Goal: Information Seeking & Learning: Learn about a topic

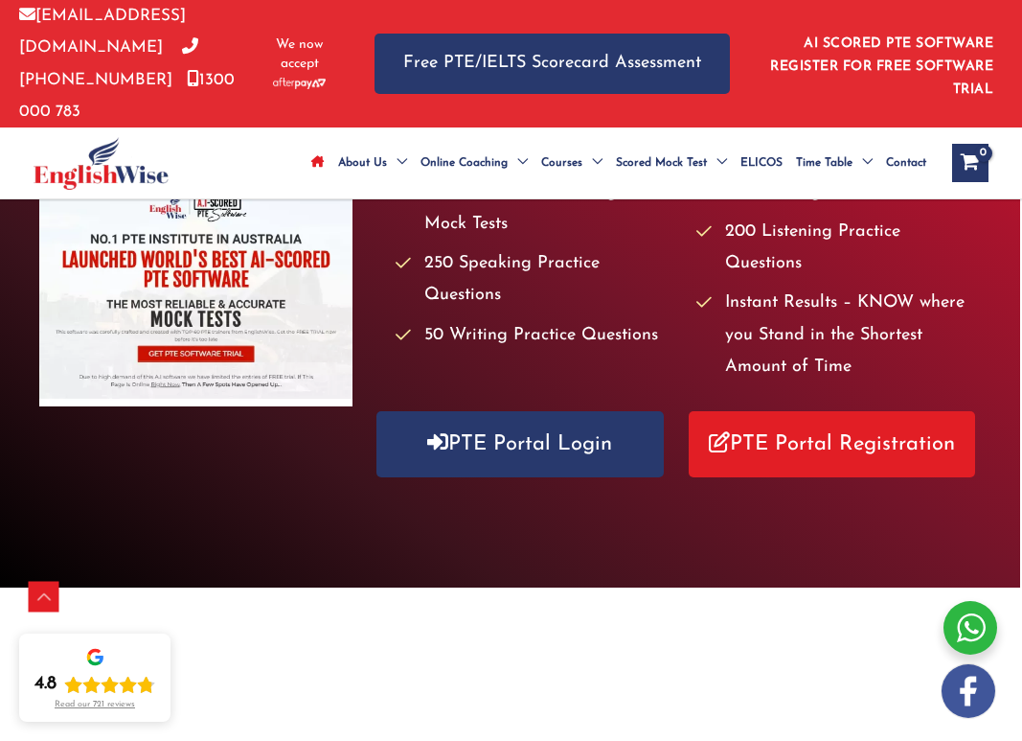
scroll to position [376, 9]
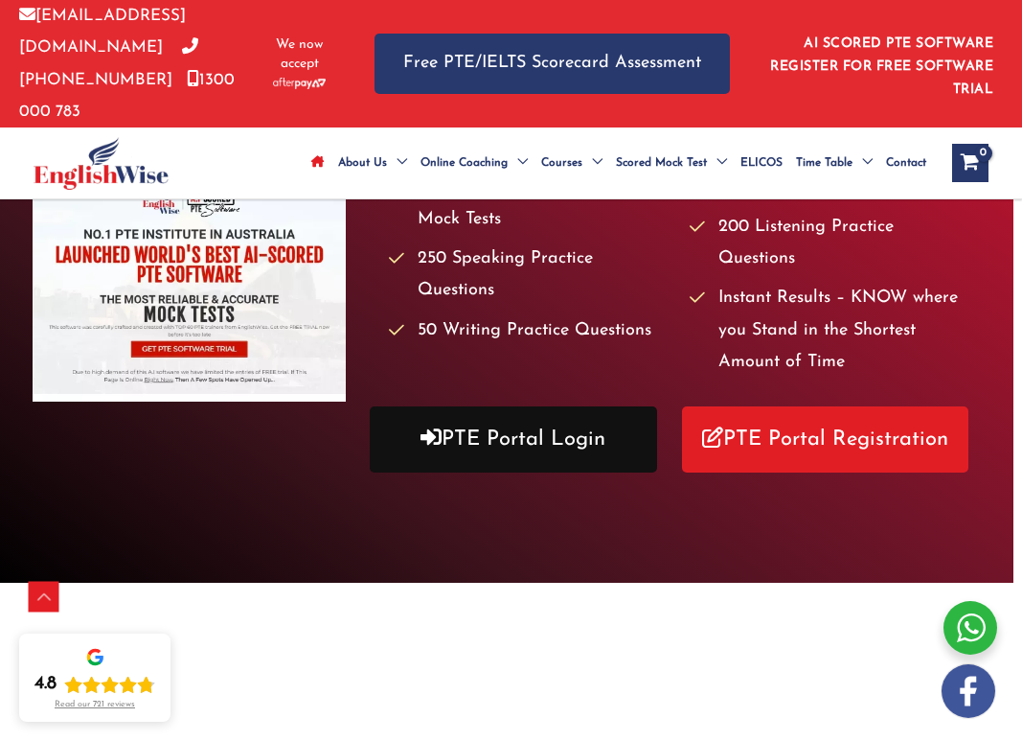
click at [506, 426] on link "PTE Portal Login" at bounding box center [513, 439] width 287 height 66
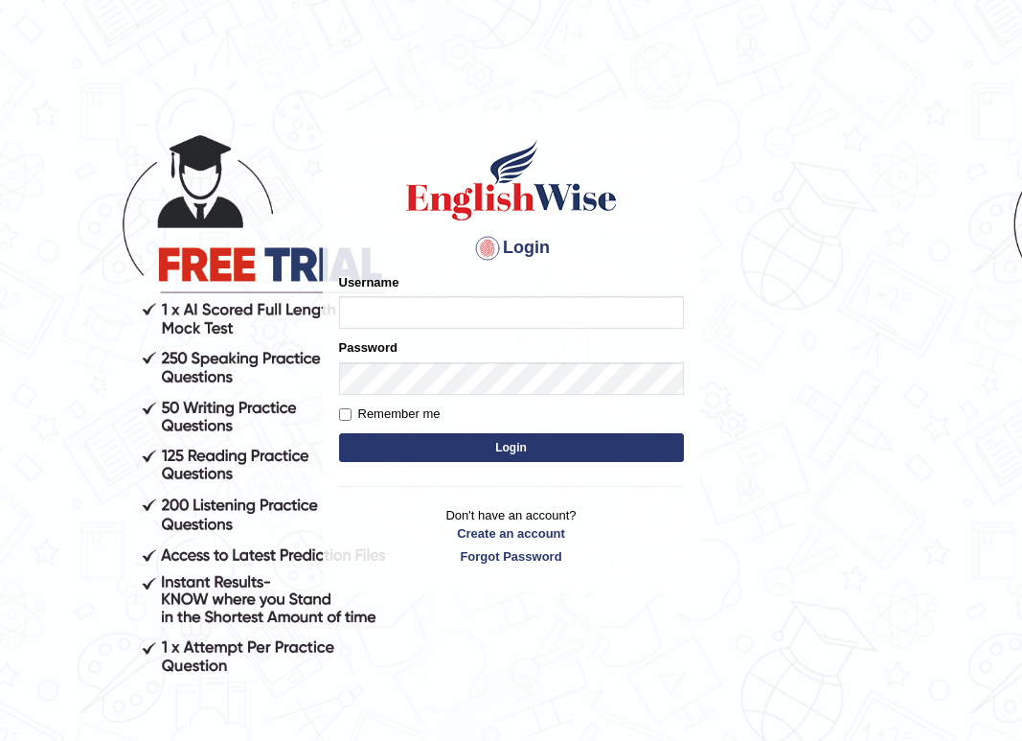
type input "andy_parramatta"
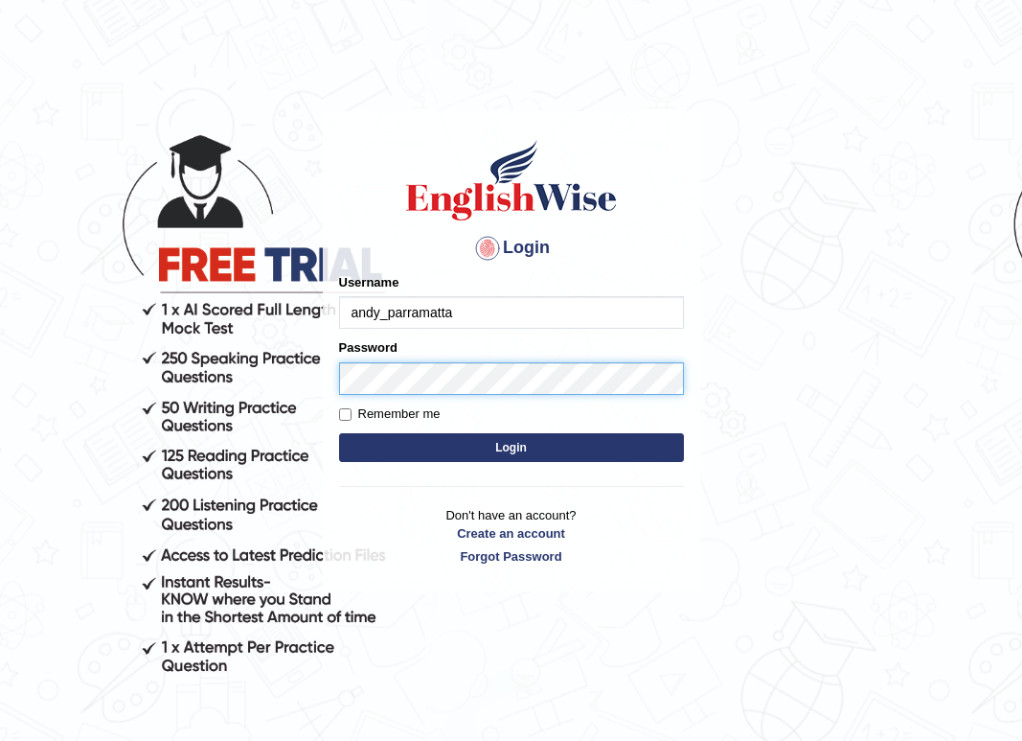
click at [511, 447] on button "Login" at bounding box center [511, 447] width 345 height 29
click at [512, 458] on button "Login" at bounding box center [511, 447] width 345 height 29
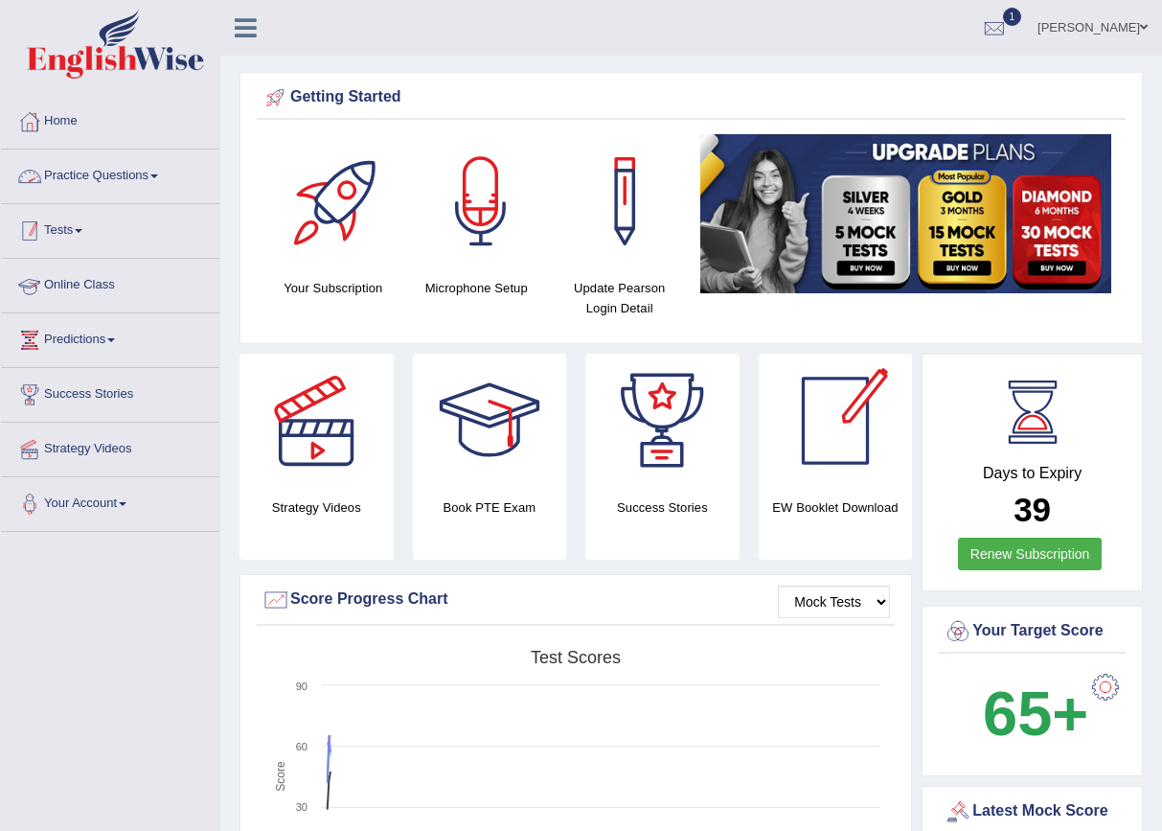
click at [41, 230] on div at bounding box center [29, 231] width 29 height 29
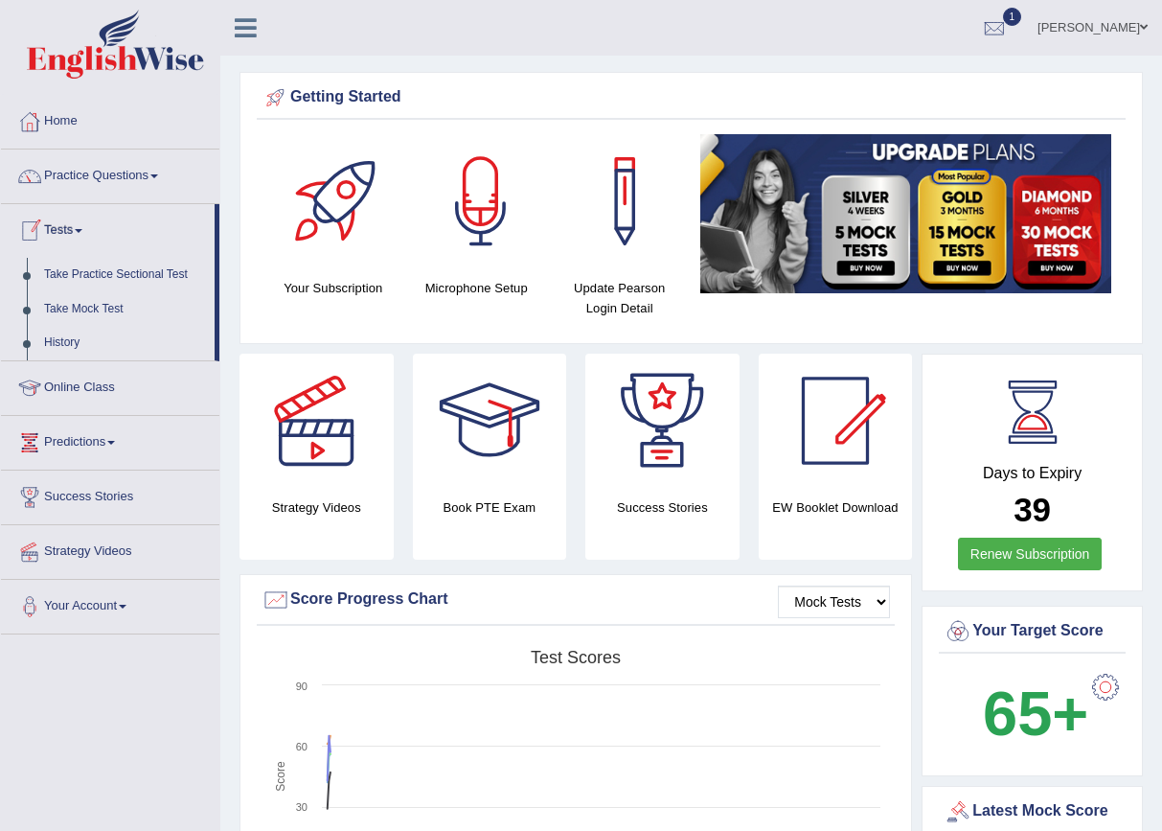
click at [87, 239] on link "Tests" at bounding box center [108, 228] width 214 height 48
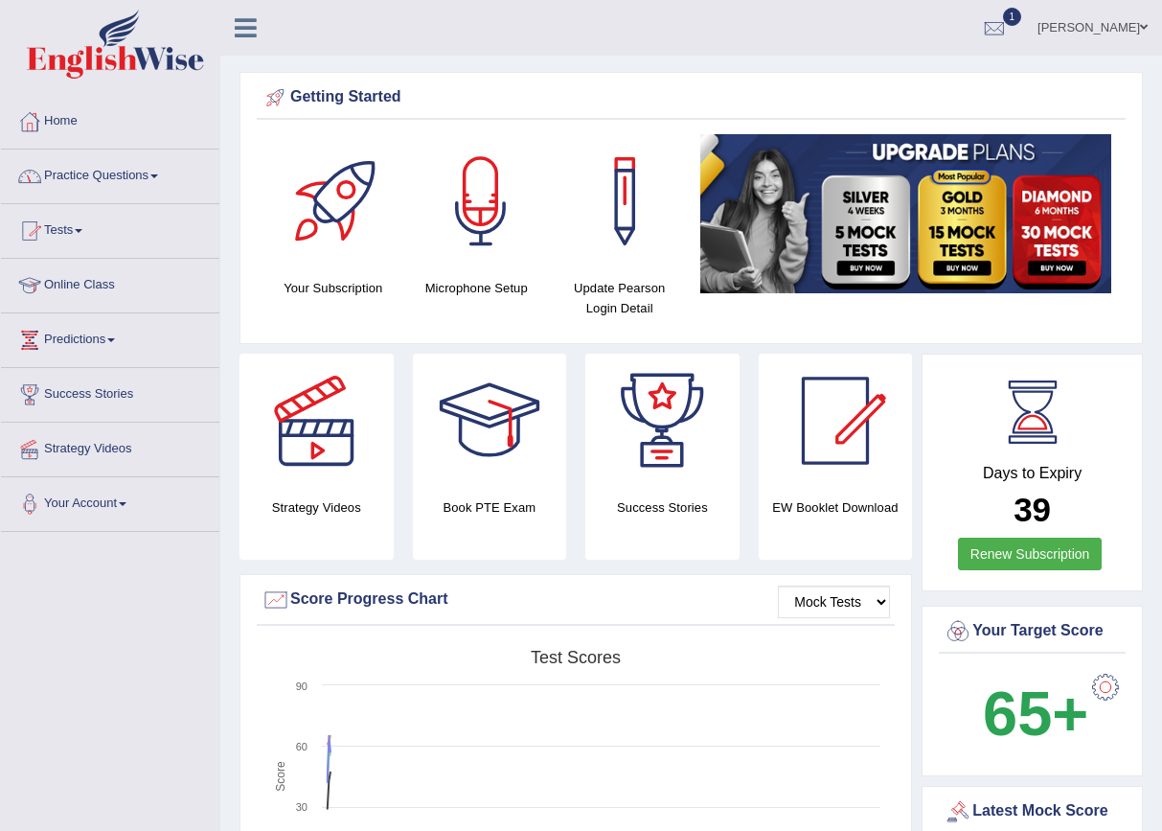
click at [103, 186] on link "Practice Questions" at bounding box center [110, 173] width 218 height 48
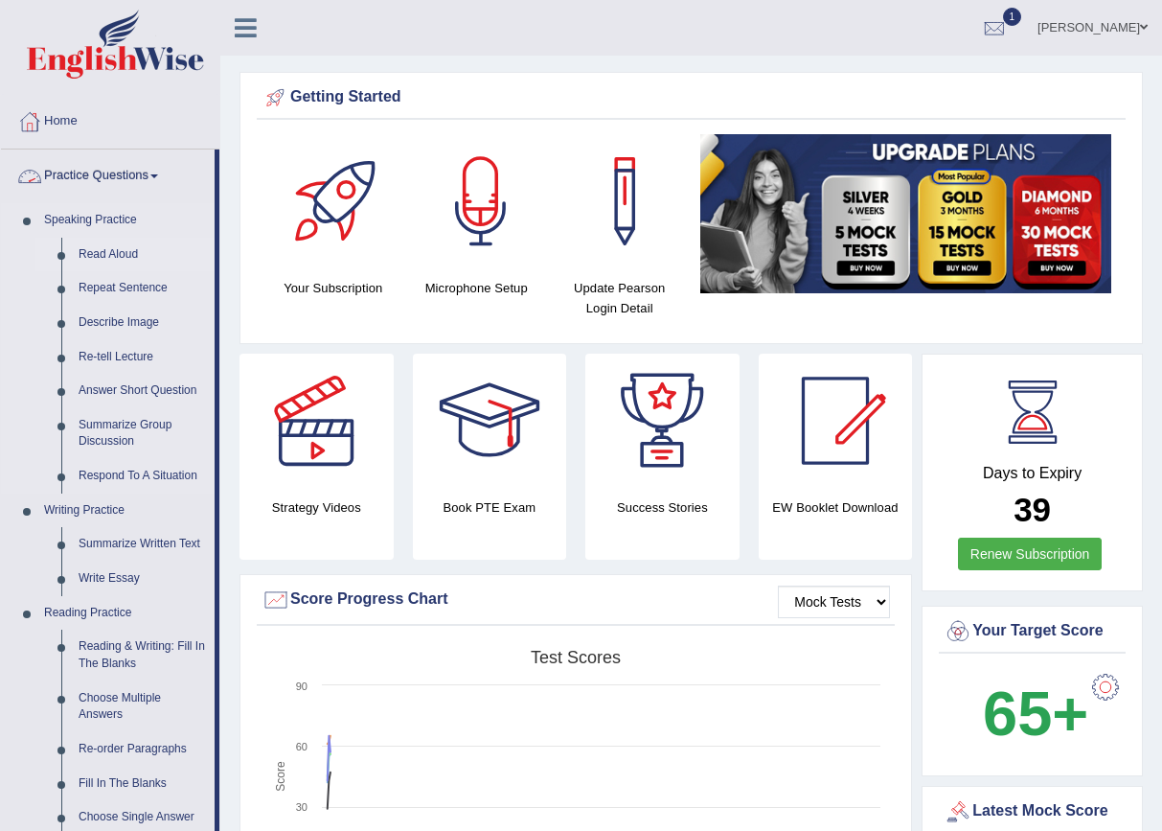
click at [127, 260] on link "Read Aloud" at bounding box center [142, 255] width 145 height 34
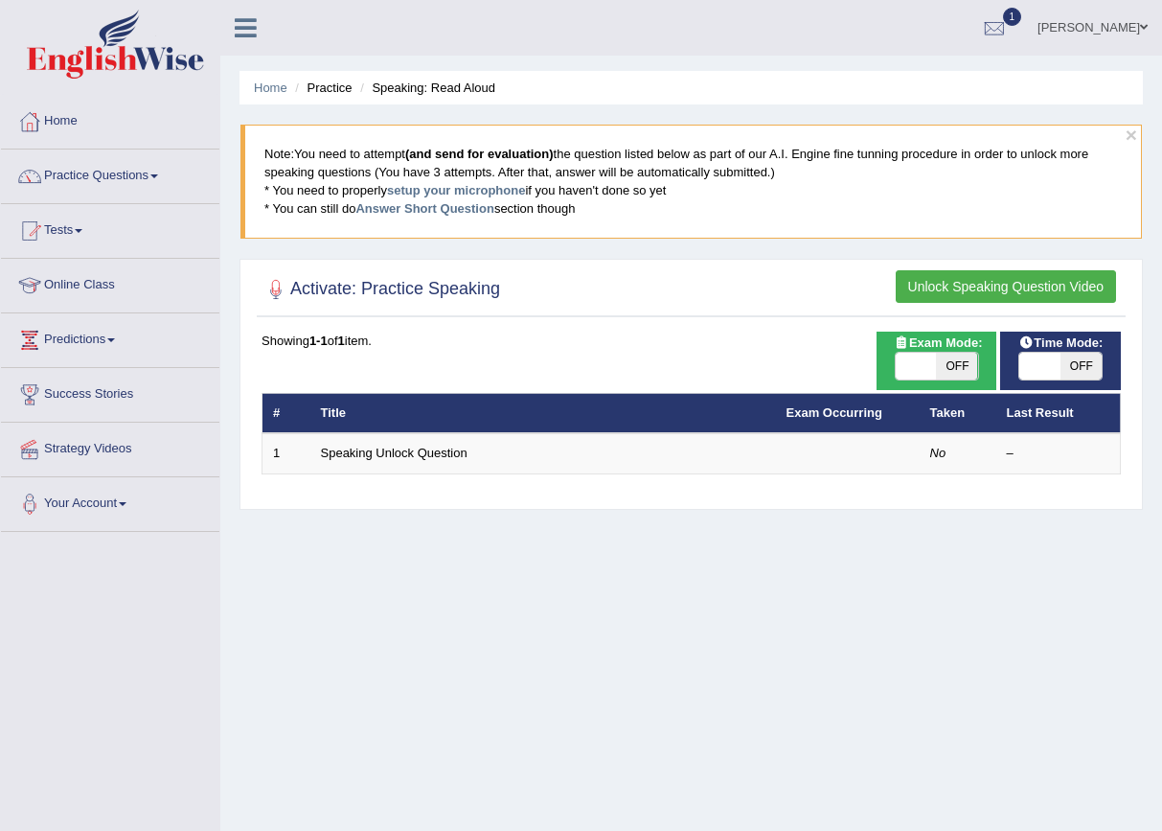
click at [1038, 279] on button "Unlock Speaking Question Video" at bounding box center [1006, 286] width 220 height 33
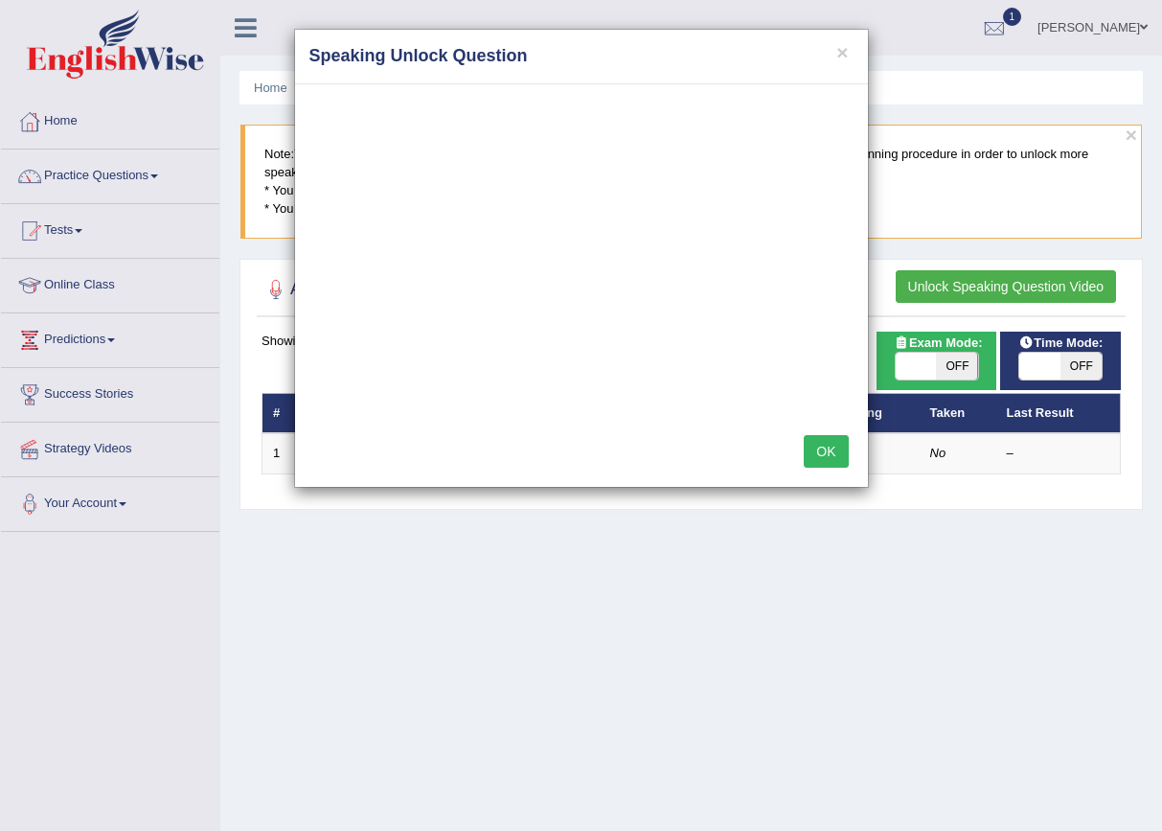
click at [840, 460] on button "OK" at bounding box center [826, 451] width 44 height 33
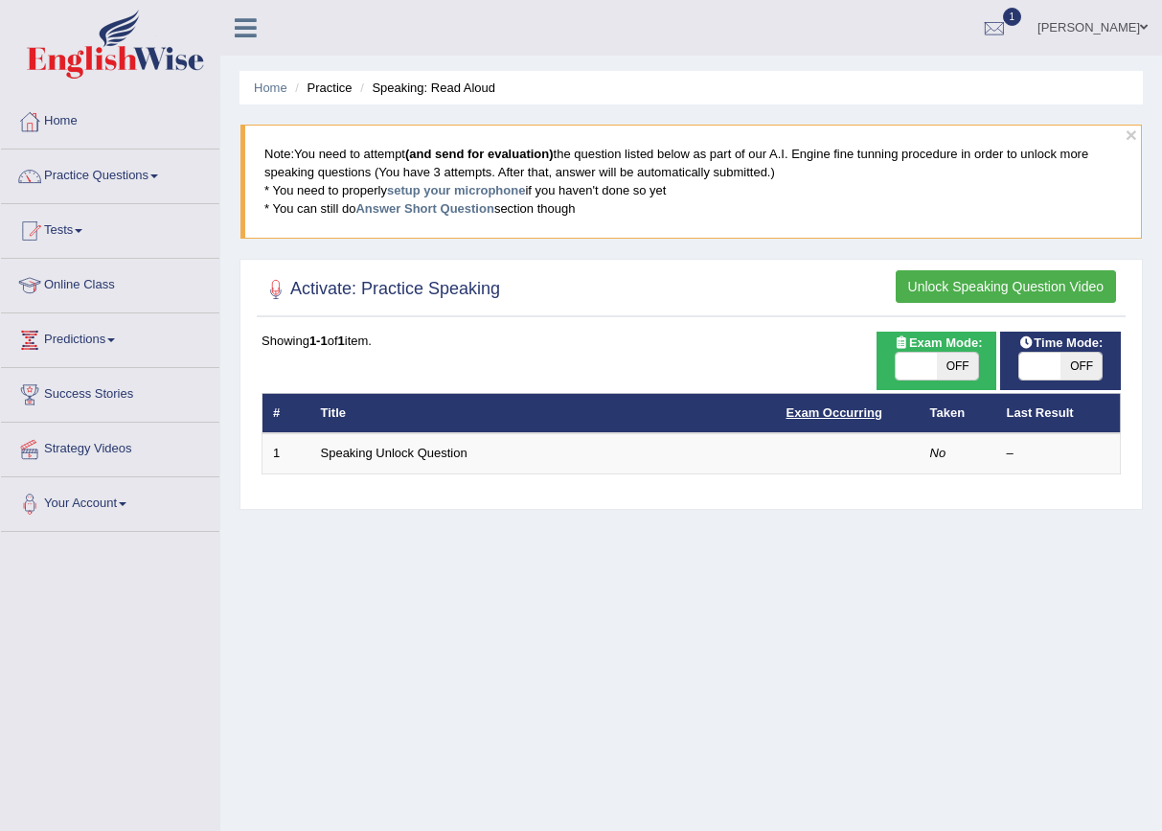
click at [859, 405] on link "Exam Occurring" at bounding box center [835, 412] width 96 height 14
click at [644, 522] on div "Home Practice Speaking: Read Aloud × Note: You need to attempt (and send for ev…" at bounding box center [691, 479] width 942 height 958
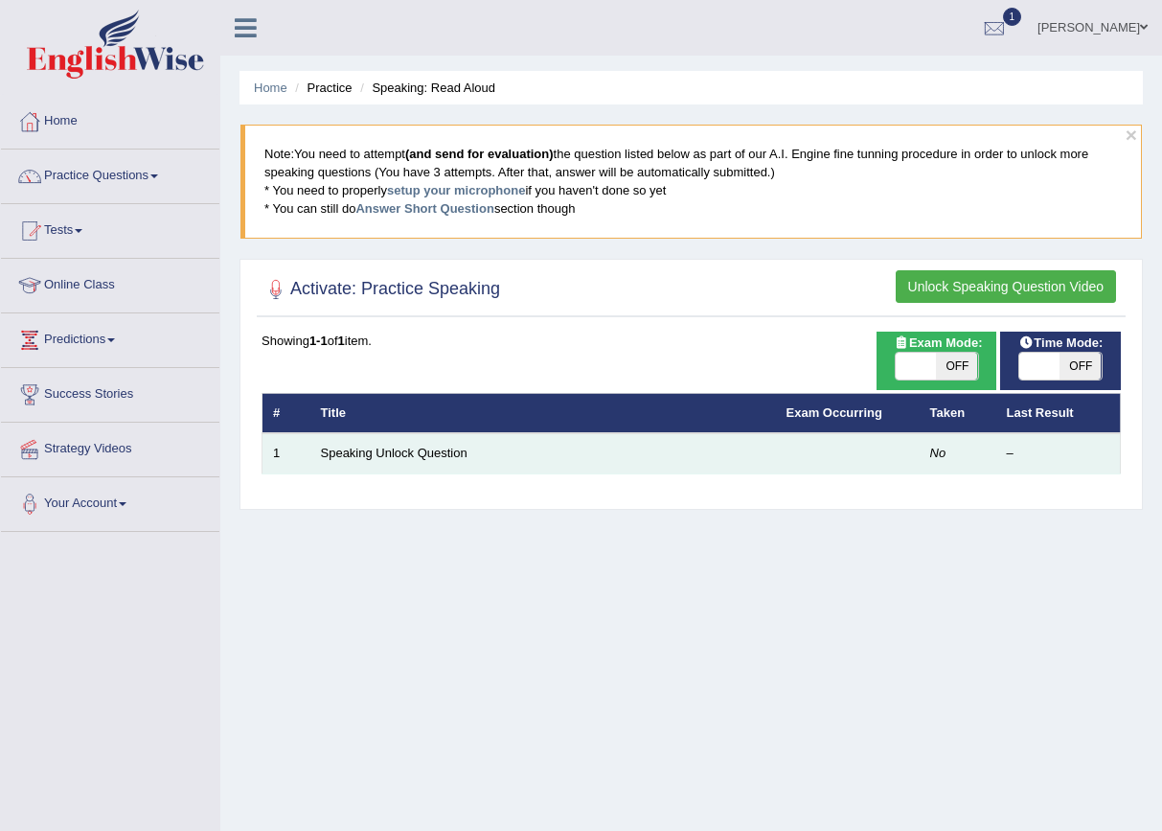
click at [447, 439] on td "Speaking Unlock Question" at bounding box center [543, 453] width 466 height 40
click at [429, 454] on link "Speaking Unlock Question" at bounding box center [394, 453] width 147 height 14
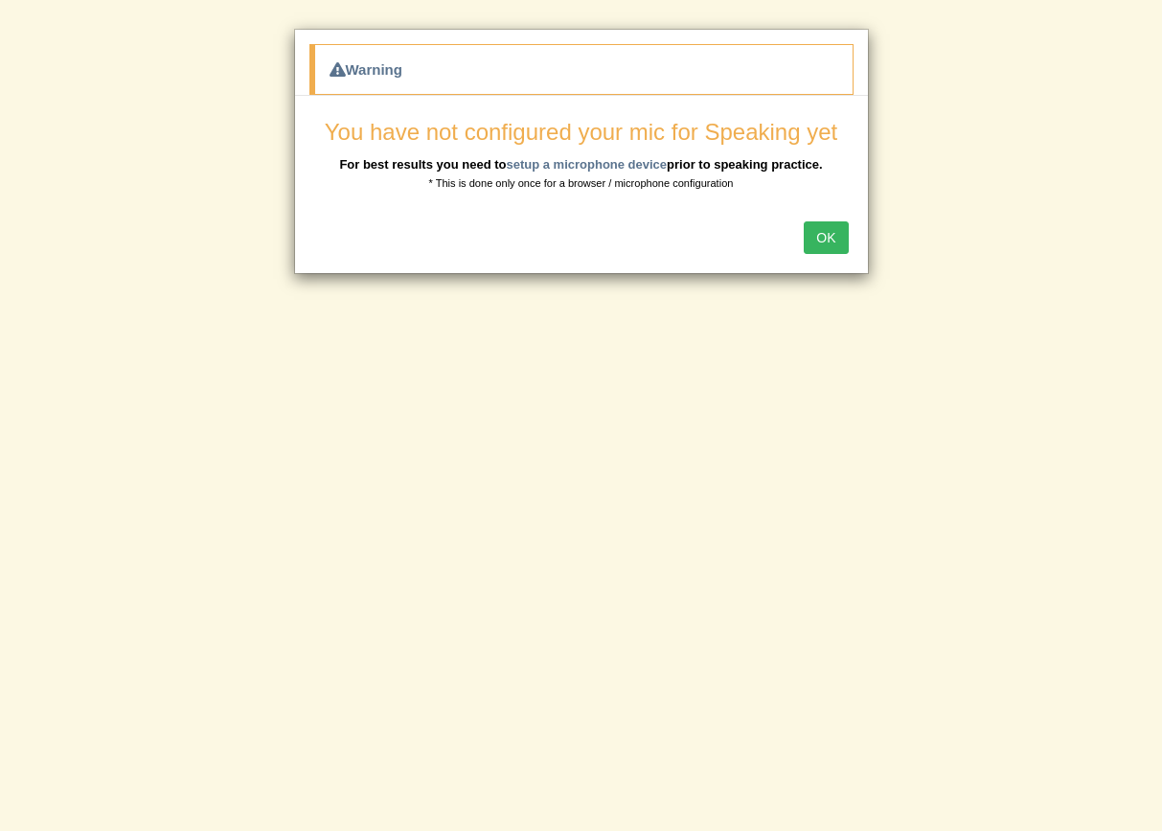
click at [836, 247] on button "OK" at bounding box center [826, 237] width 44 height 33
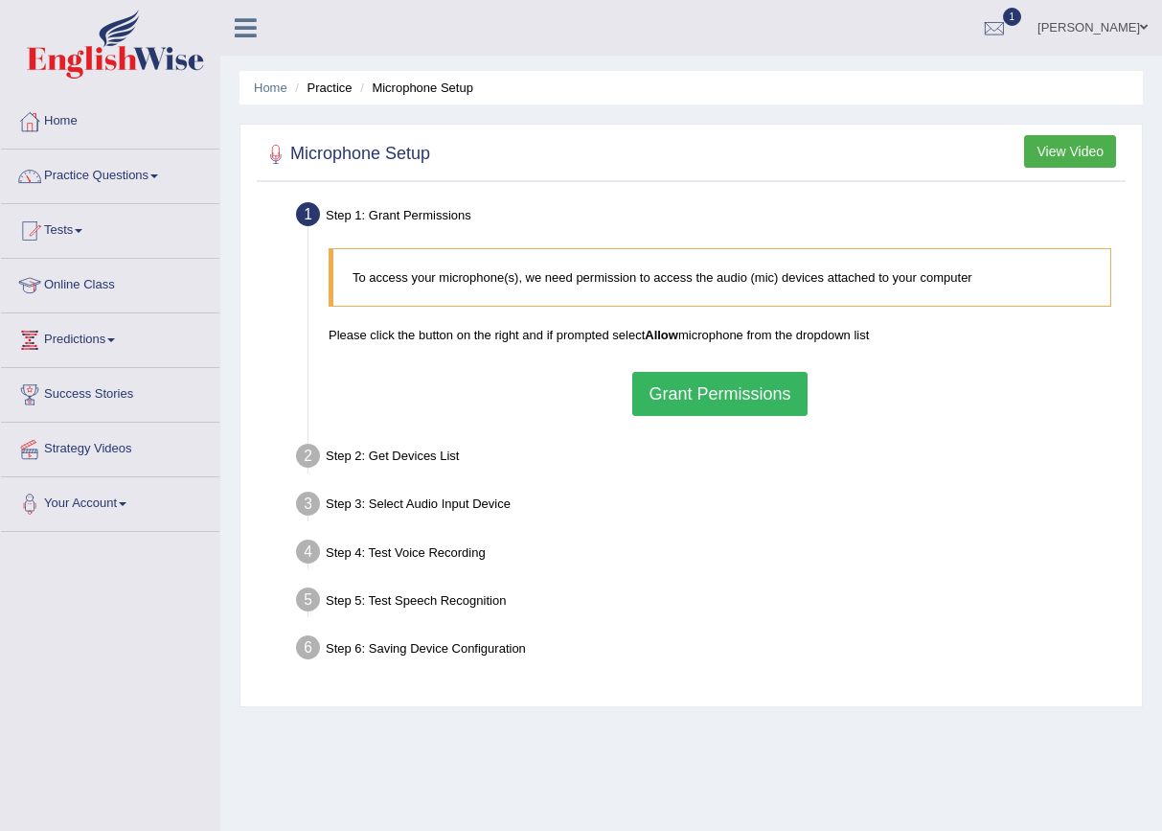
click at [752, 411] on button "Grant Permissions" at bounding box center [719, 394] width 174 height 44
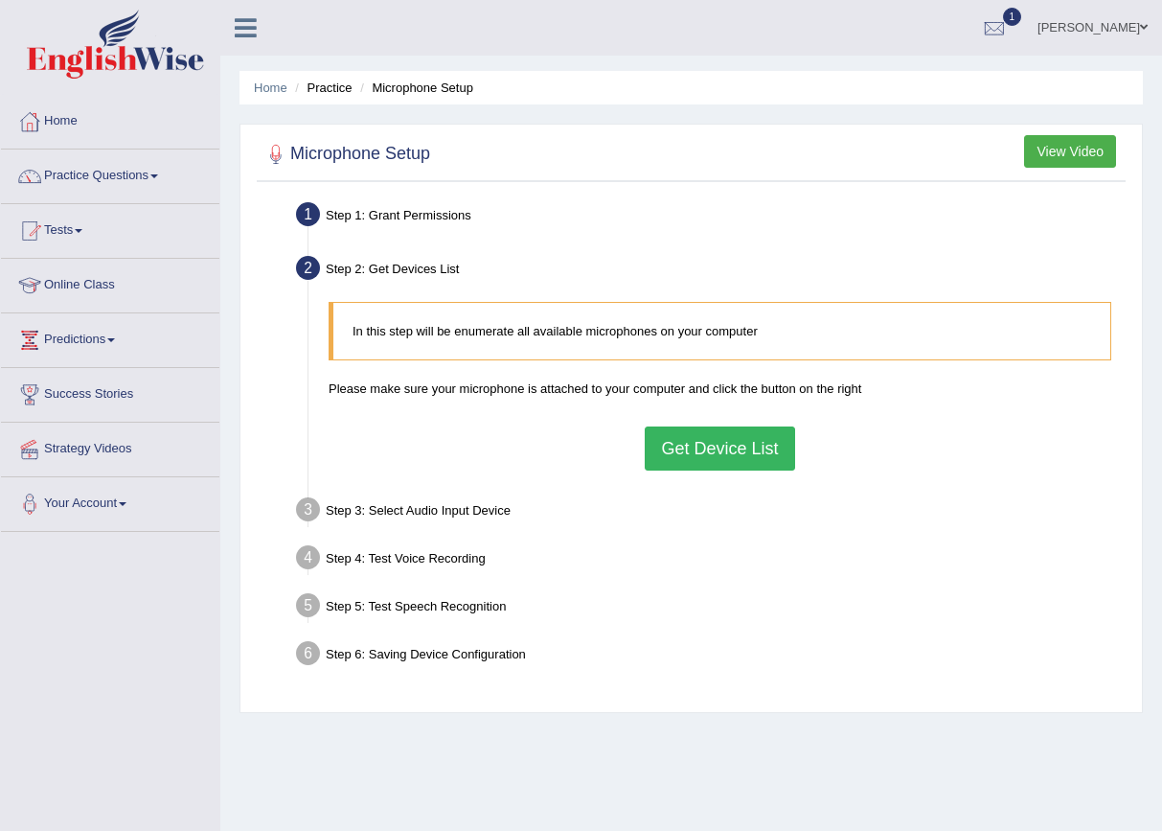
click at [735, 455] on button "Get Device List" at bounding box center [719, 448] width 149 height 44
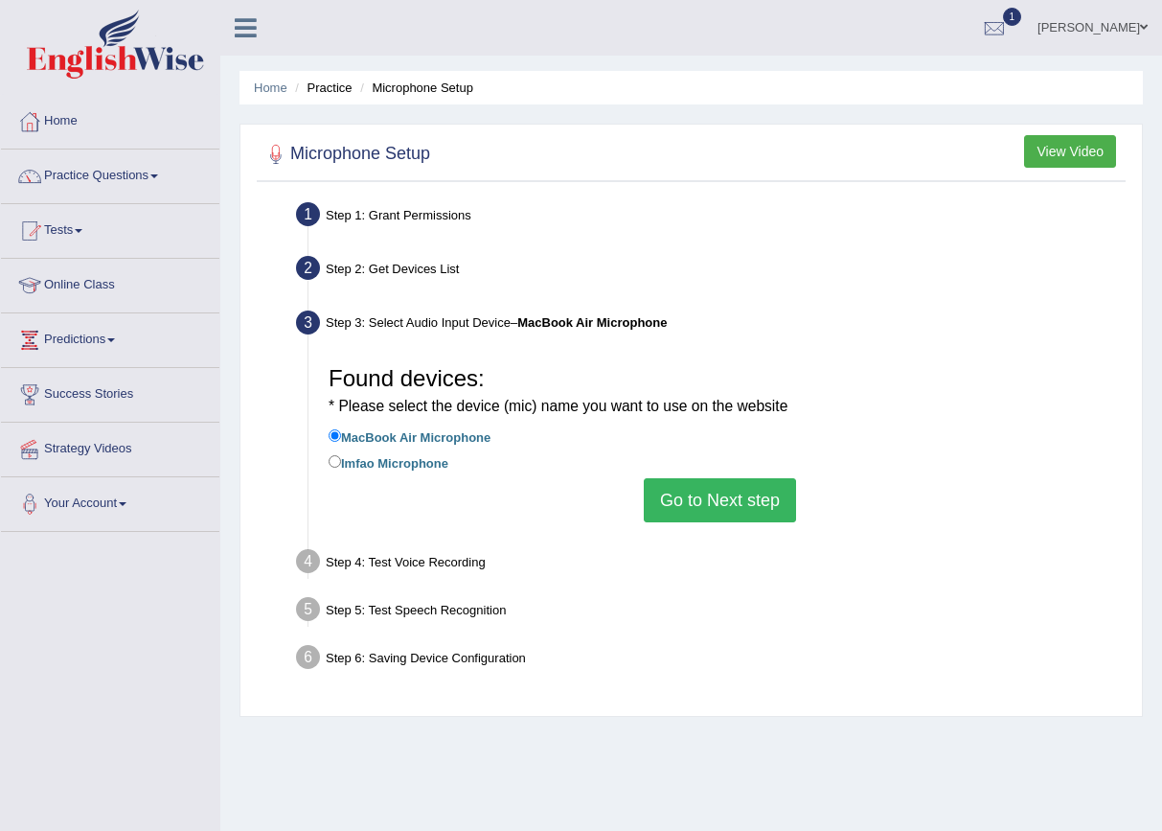
click at [732, 509] on button "Go to Next step" at bounding box center [720, 500] width 152 height 44
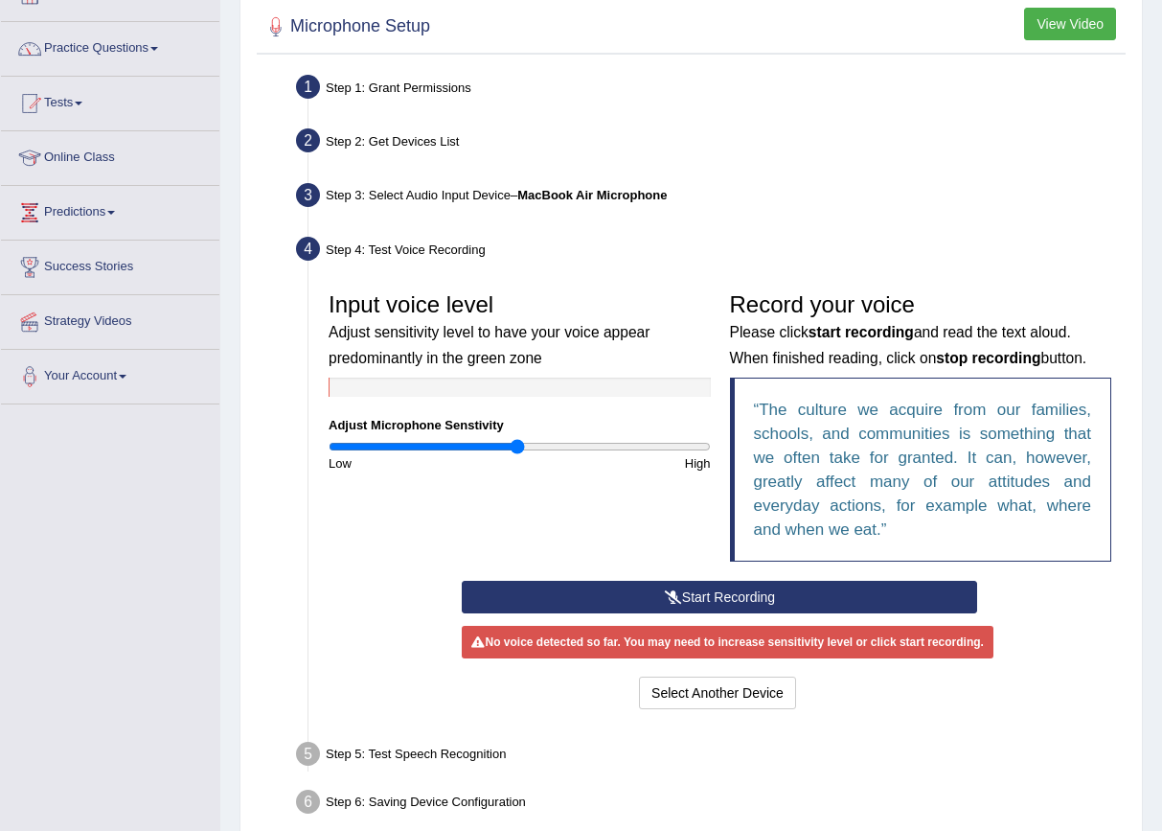
scroll to position [152, 0]
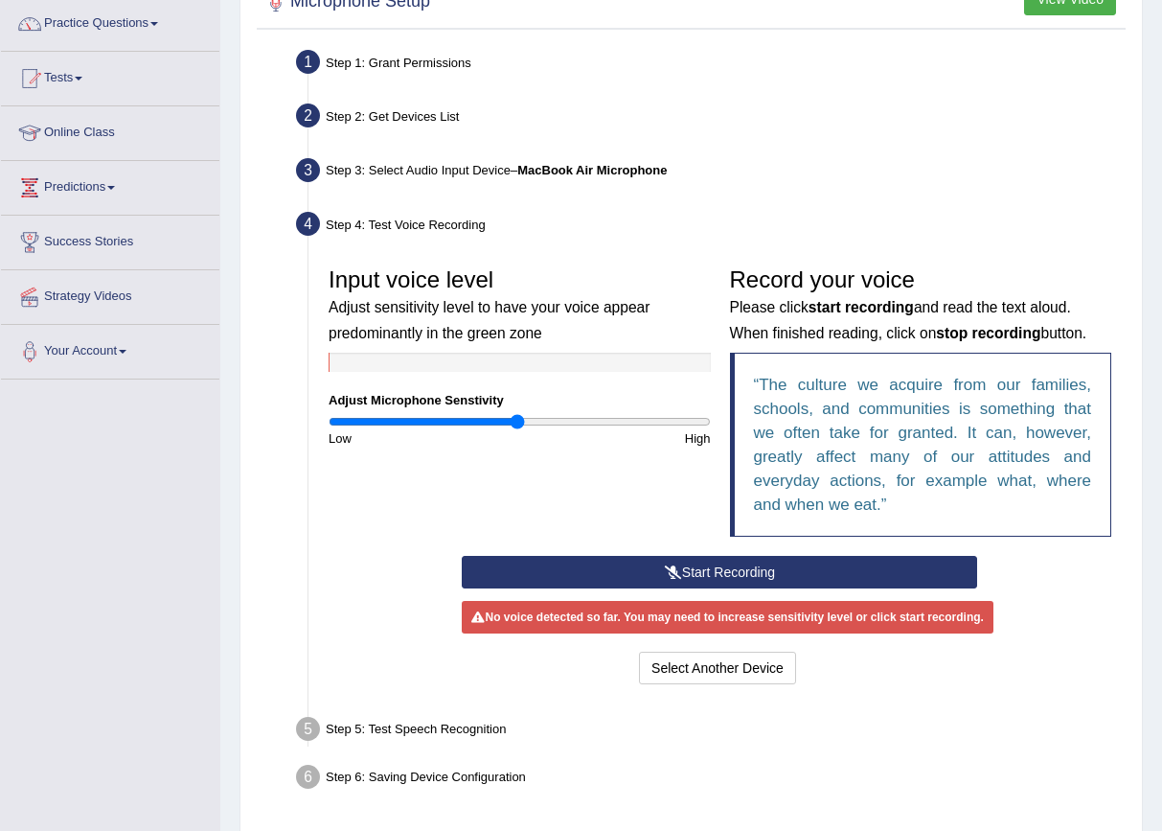
click at [708, 570] on button "Start Recording" at bounding box center [719, 572] width 515 height 33
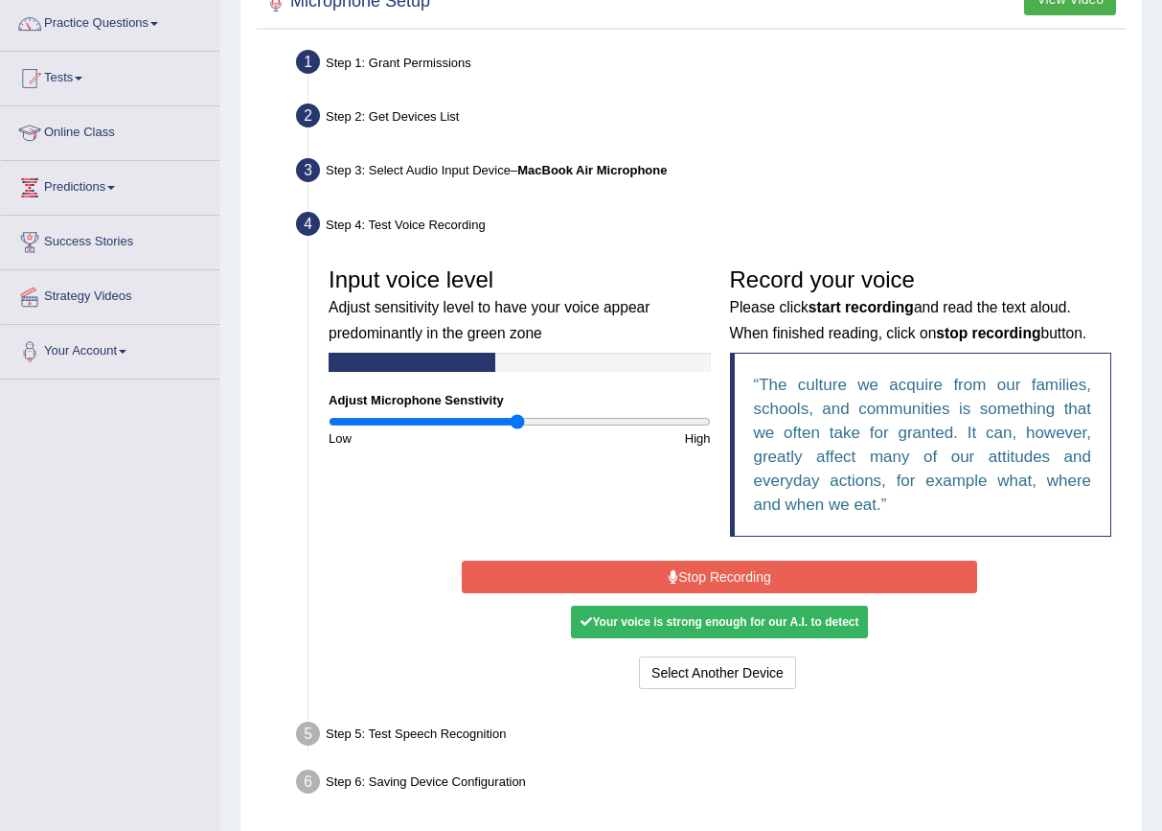
click at [708, 570] on button "Stop Recording" at bounding box center [719, 577] width 515 height 33
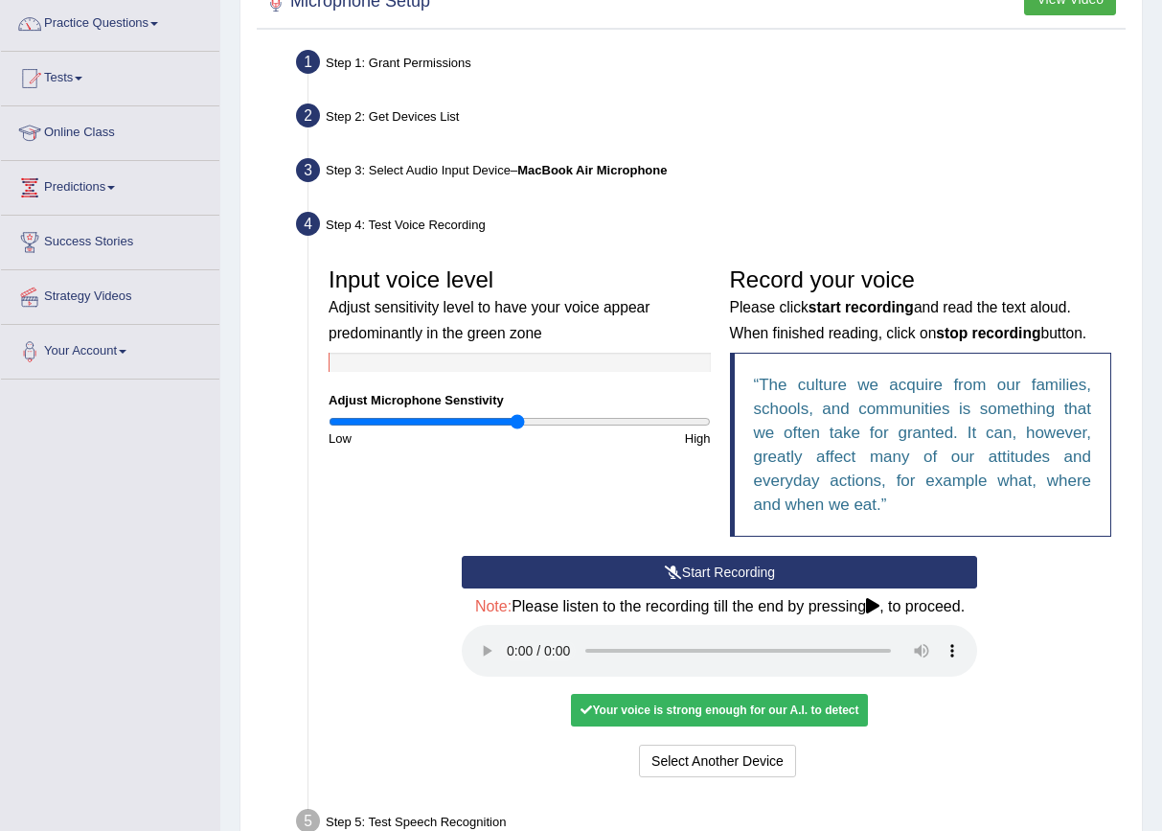
drag, startPoint x: 772, startPoint y: 652, endPoint x: 831, endPoint y: 652, distance: 58.4
click at [831, 652] on audio at bounding box center [719, 651] width 515 height 52
click at [503, 653] on audio at bounding box center [719, 651] width 515 height 52
click at [511, 656] on audio at bounding box center [719, 651] width 515 height 52
click at [819, 749] on button "Voice is ok. Go to Next step" at bounding box center [800, 761] width 190 height 33
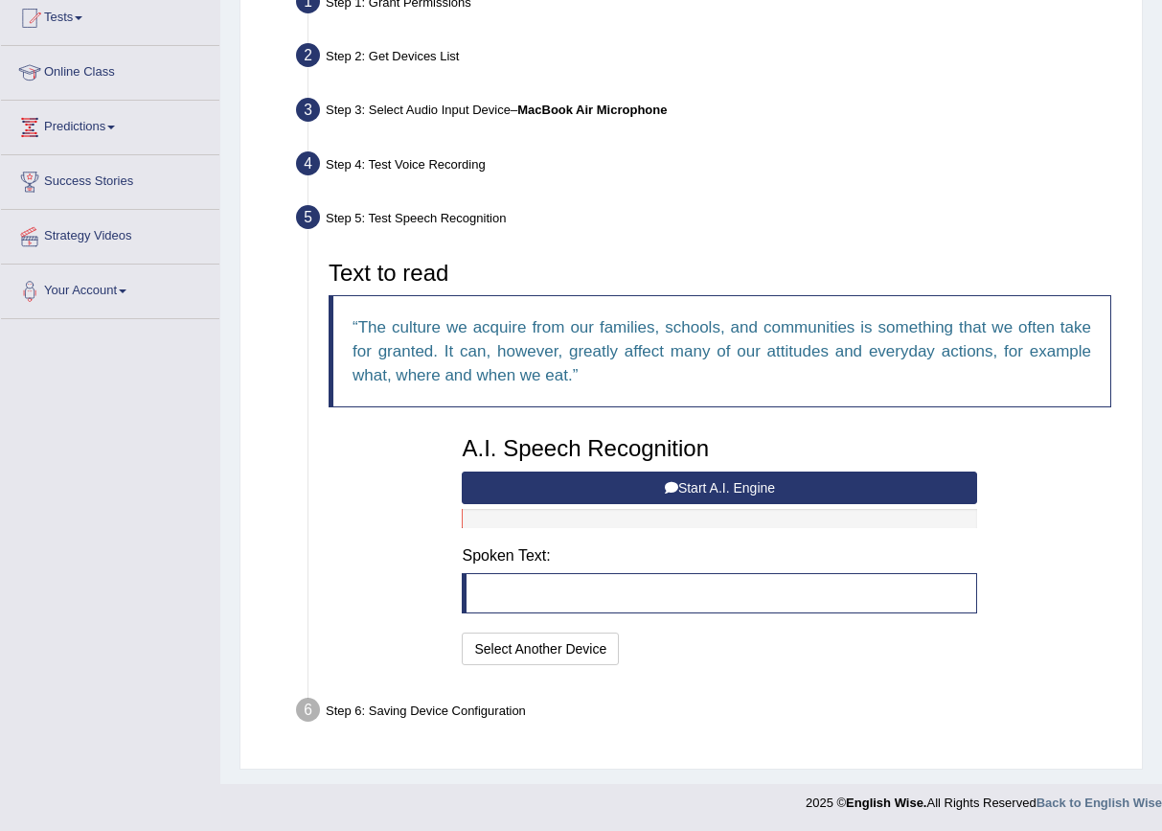
scroll to position [212, 0]
click at [656, 490] on button "Start A.I. Engine" at bounding box center [719, 488] width 515 height 33
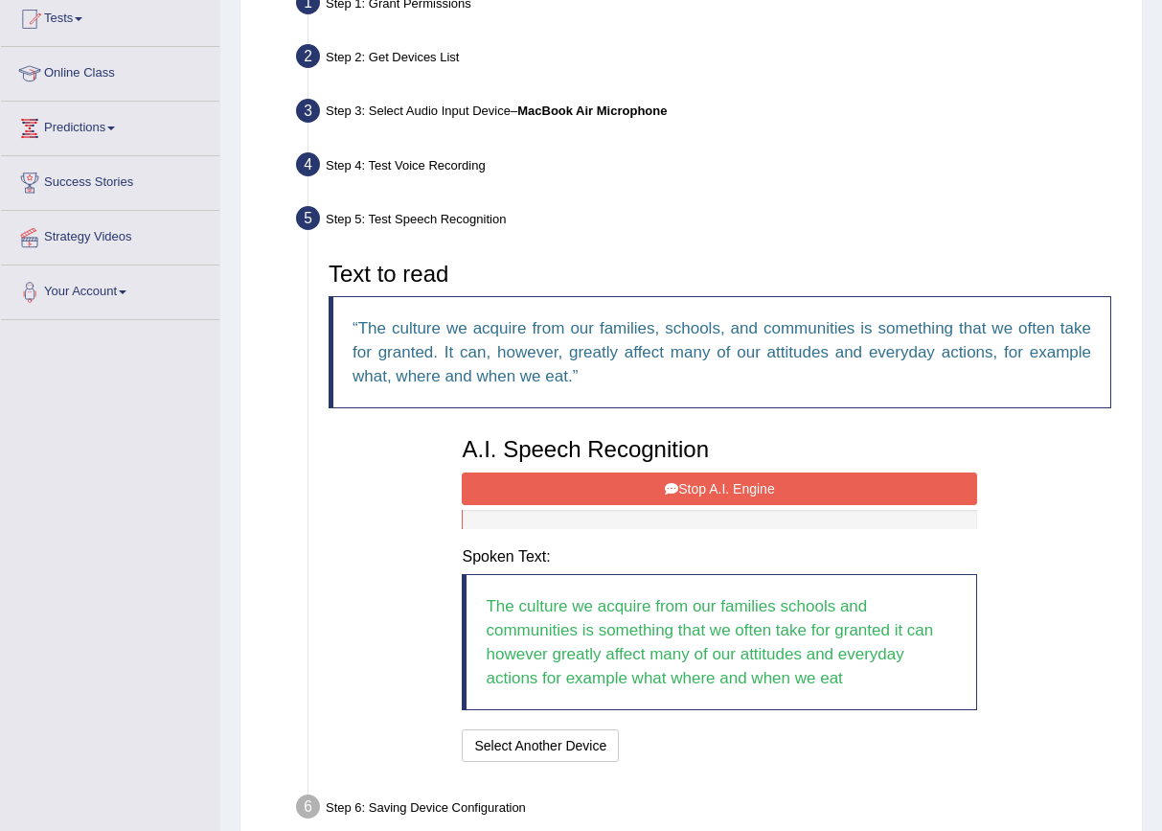
click at [664, 510] on div at bounding box center [719, 519] width 515 height 19
click at [686, 496] on button "Stop A.I. Engine" at bounding box center [719, 488] width 515 height 33
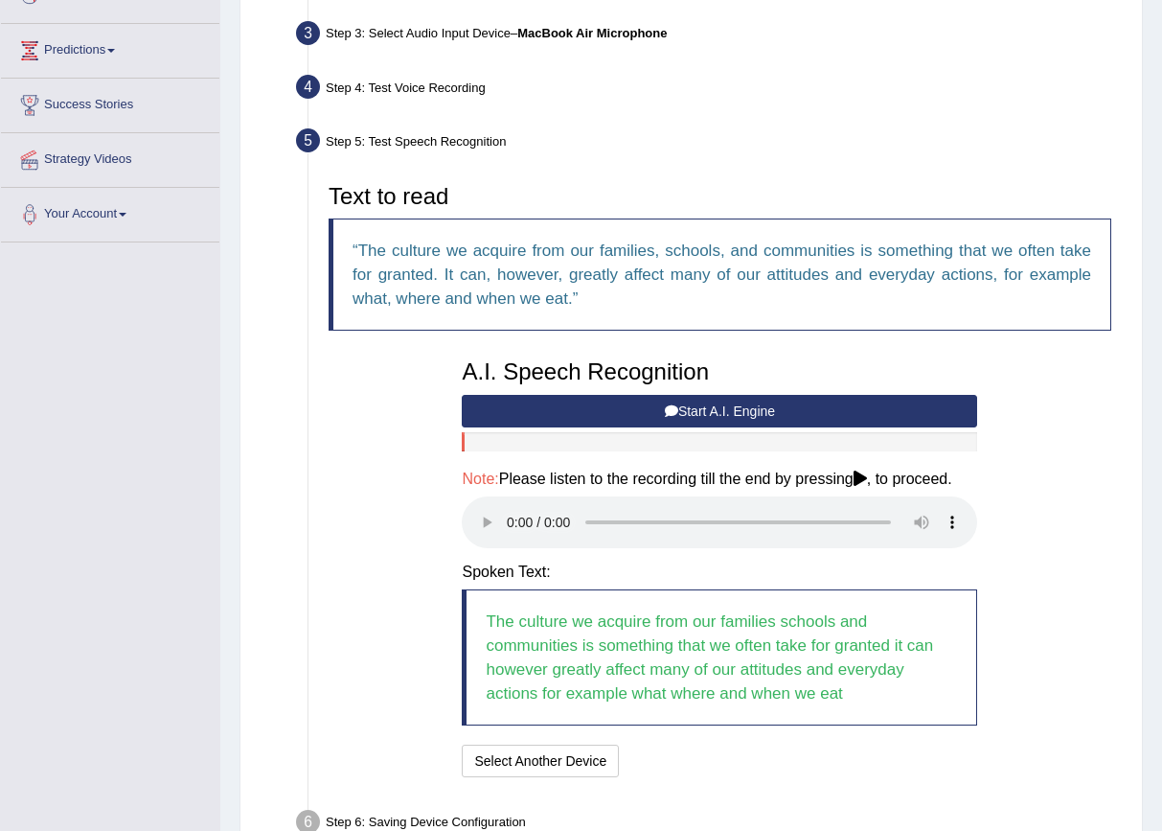
scroll to position [291, 0]
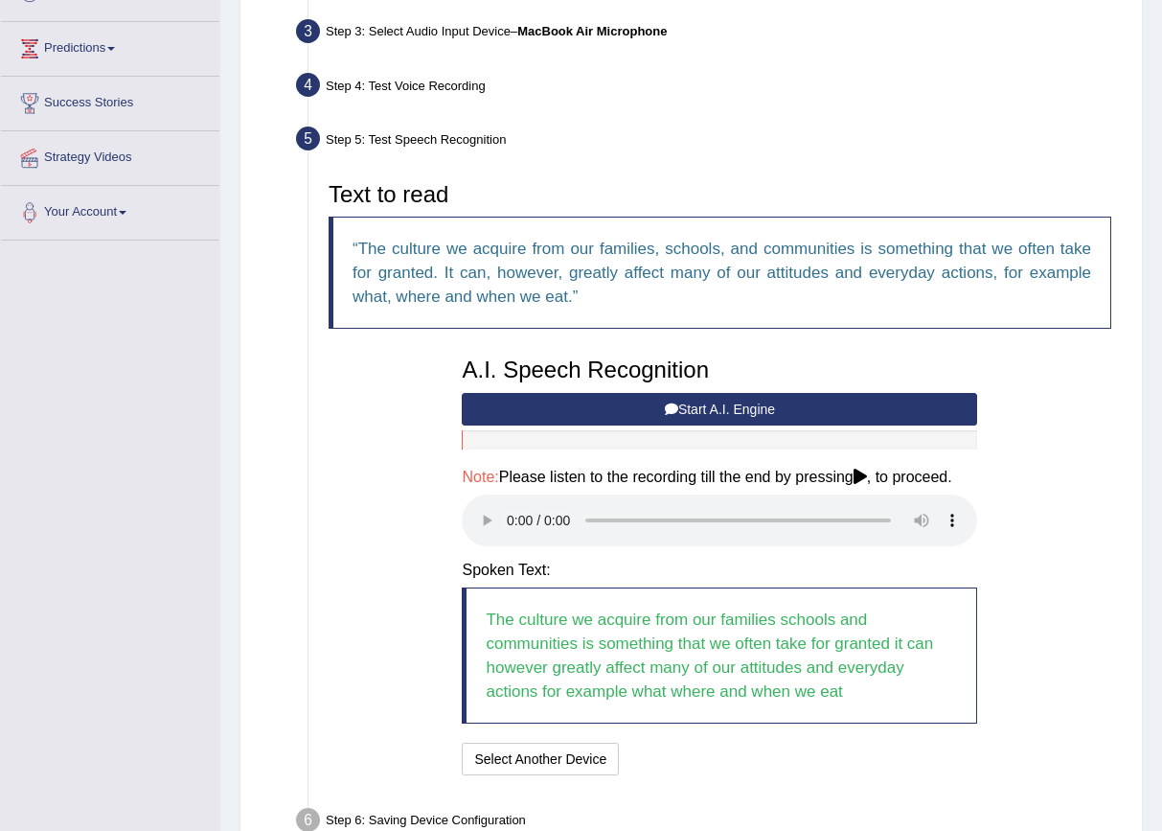
drag, startPoint x: 598, startPoint y: 530, endPoint x: 814, endPoint y: 528, distance: 216.6
click at [814, 528] on audio at bounding box center [719, 520] width 515 height 52
click at [504, 525] on audio at bounding box center [719, 520] width 515 height 52
click at [511, 529] on audio at bounding box center [719, 520] width 515 height 52
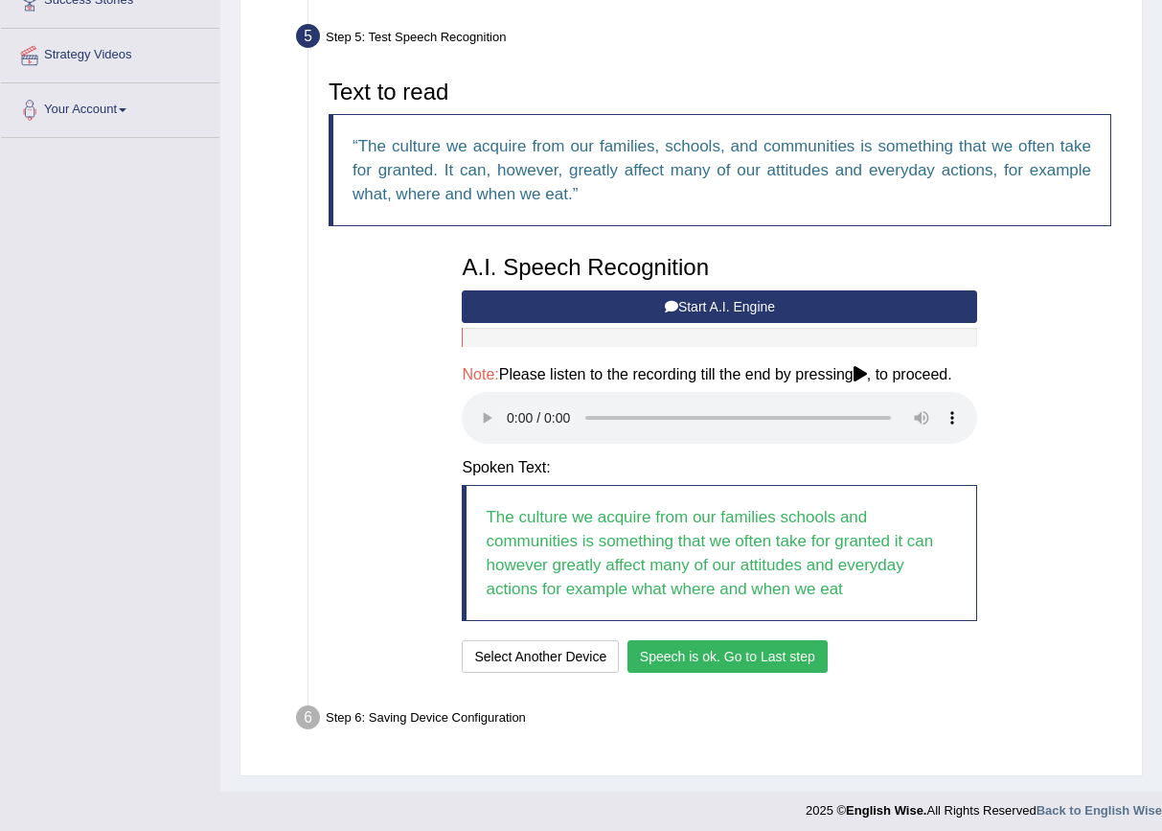
click at [707, 641] on button "Speech is ok. Go to Last step" at bounding box center [728, 656] width 200 height 33
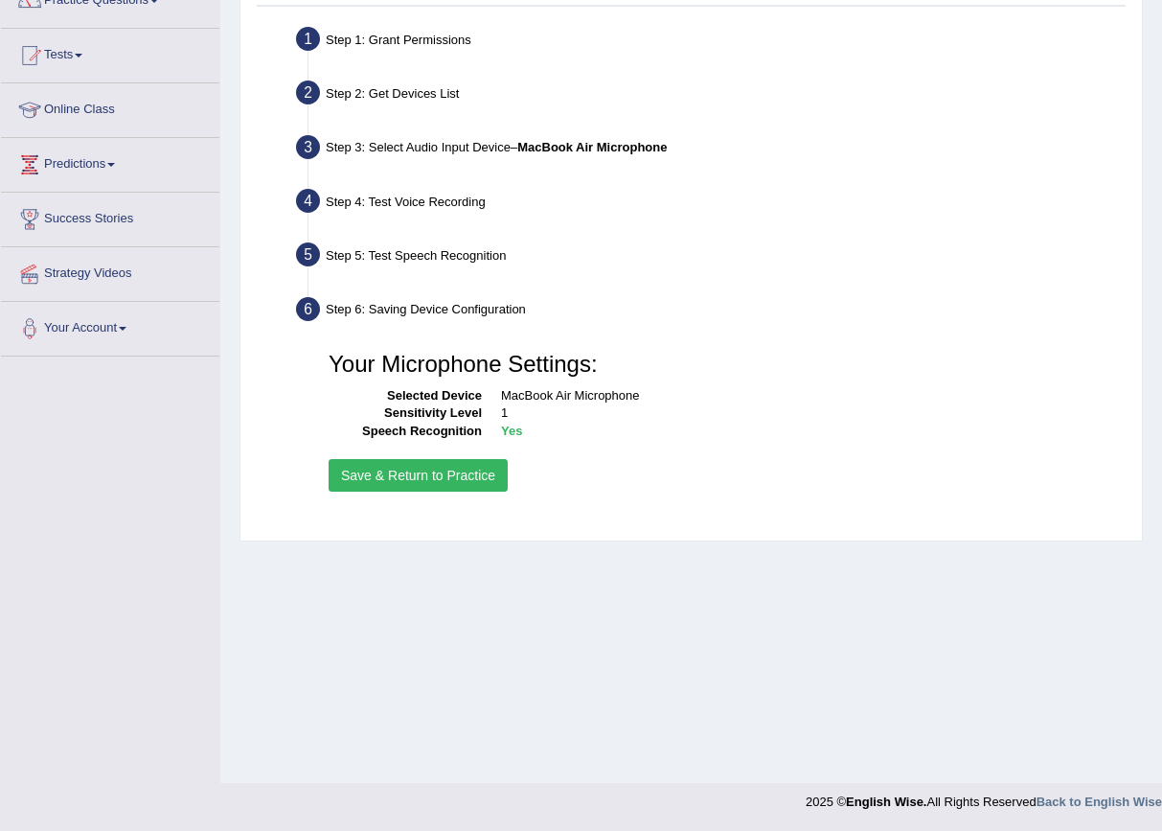
scroll to position [175, 0]
click at [439, 476] on button "Save & Return to Practice" at bounding box center [418, 475] width 179 height 33
